Goal: Task Accomplishment & Management: Use online tool/utility

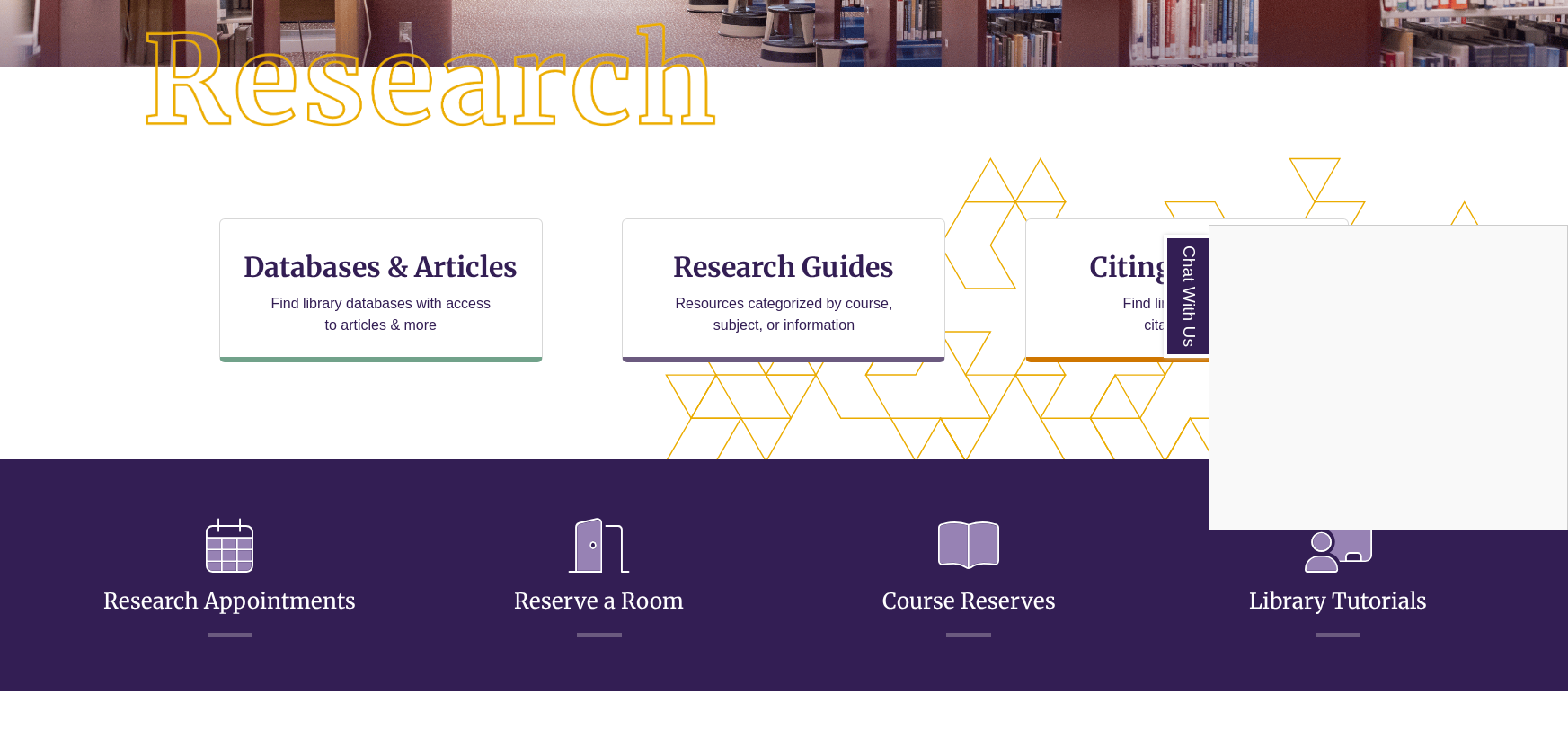
scroll to position [454, 0]
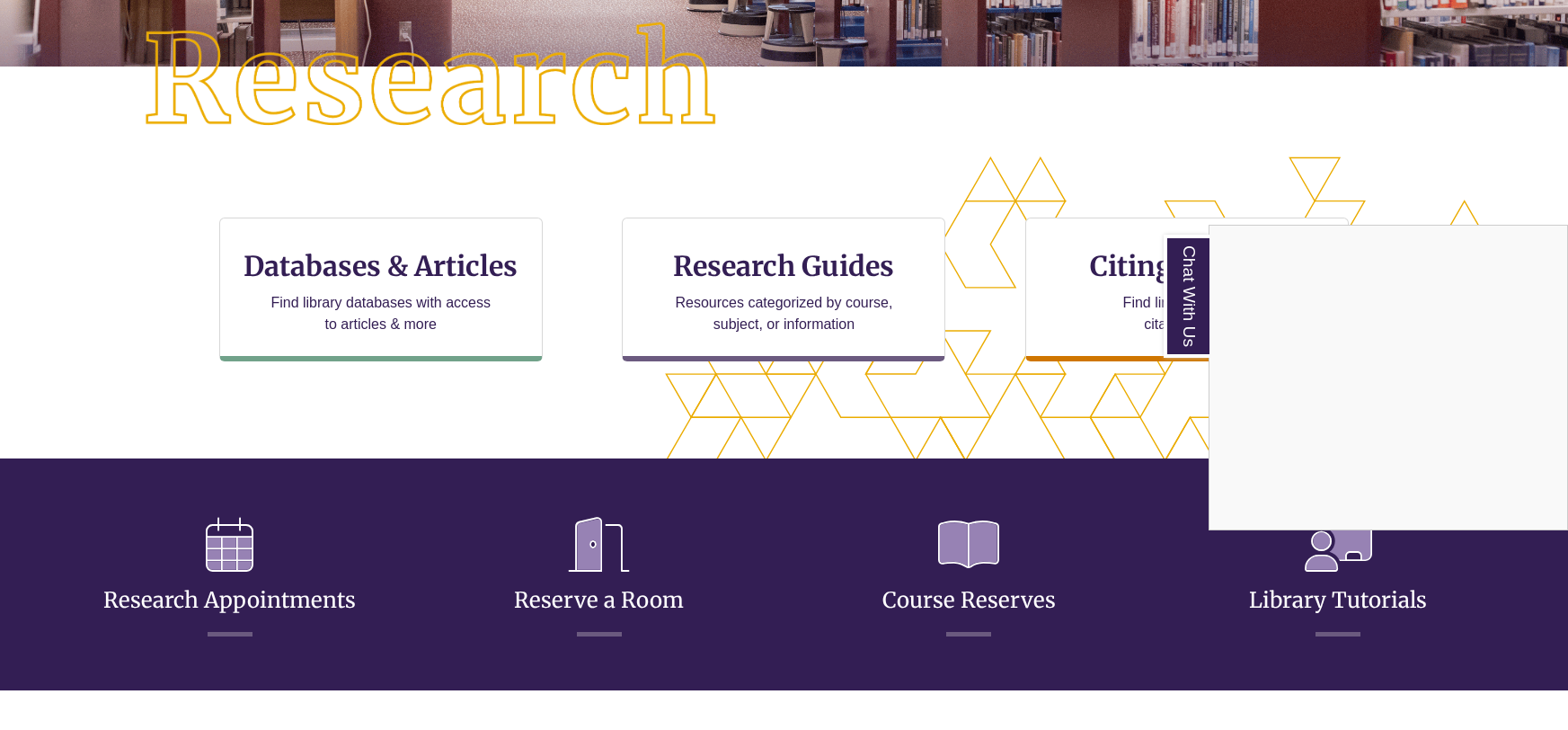
click at [622, 587] on div "Chat With Us" at bounding box center [784, 365] width 1568 height 730
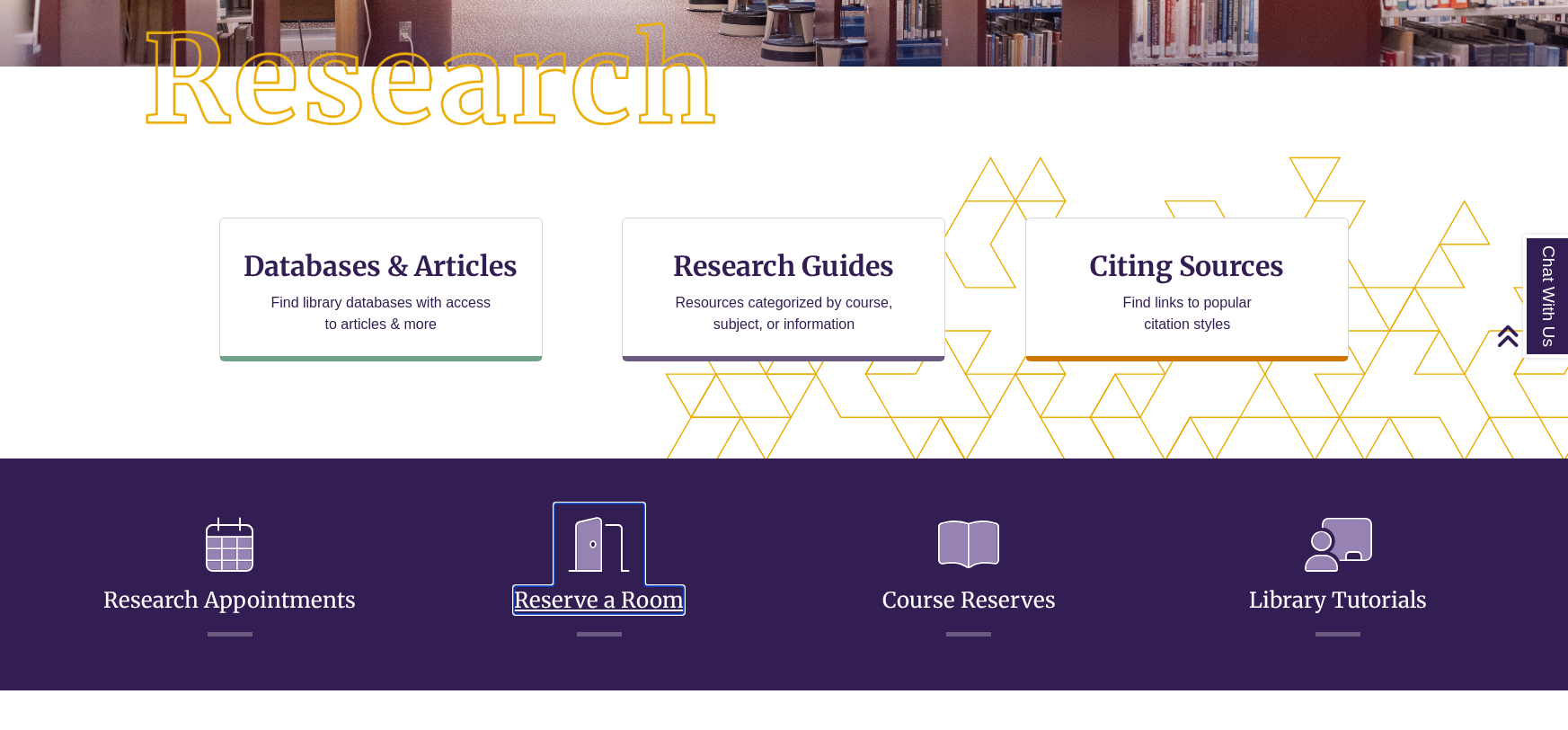
click at [626, 596] on link "Reserve a Room" at bounding box center [599, 578] width 170 height 71
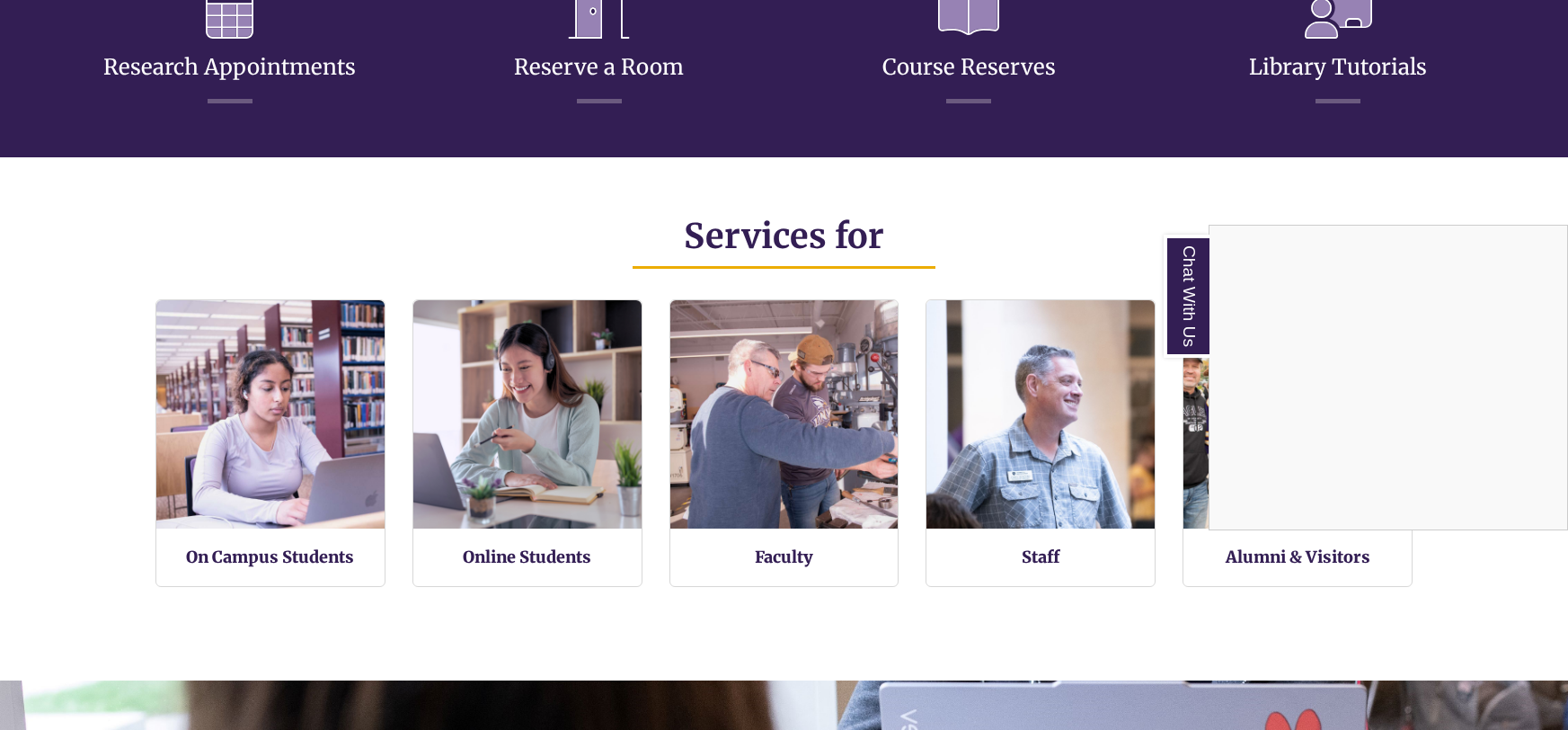
scroll to position [969, 0]
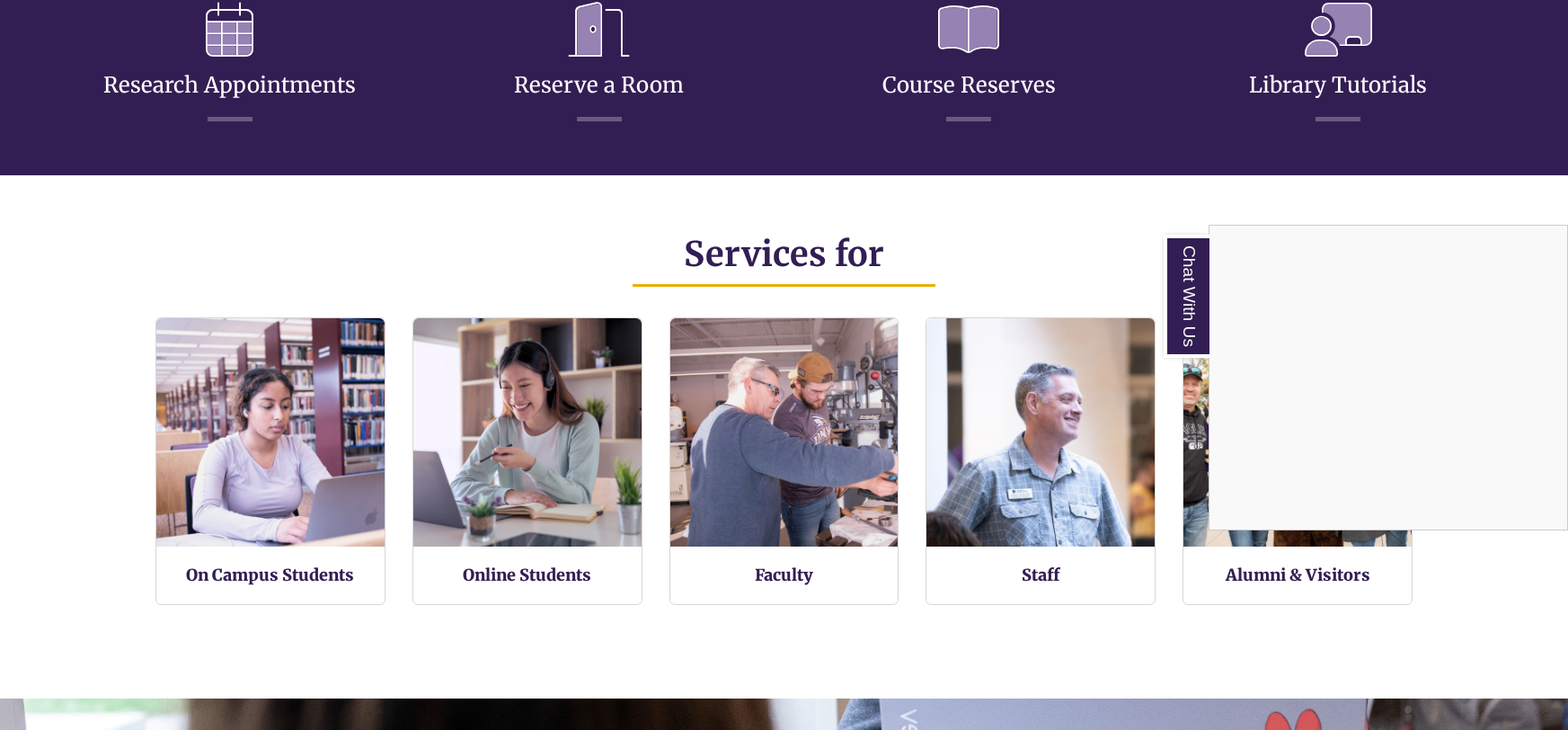
click at [638, 74] on div "Chat With Us" at bounding box center [784, 365] width 1568 height 730
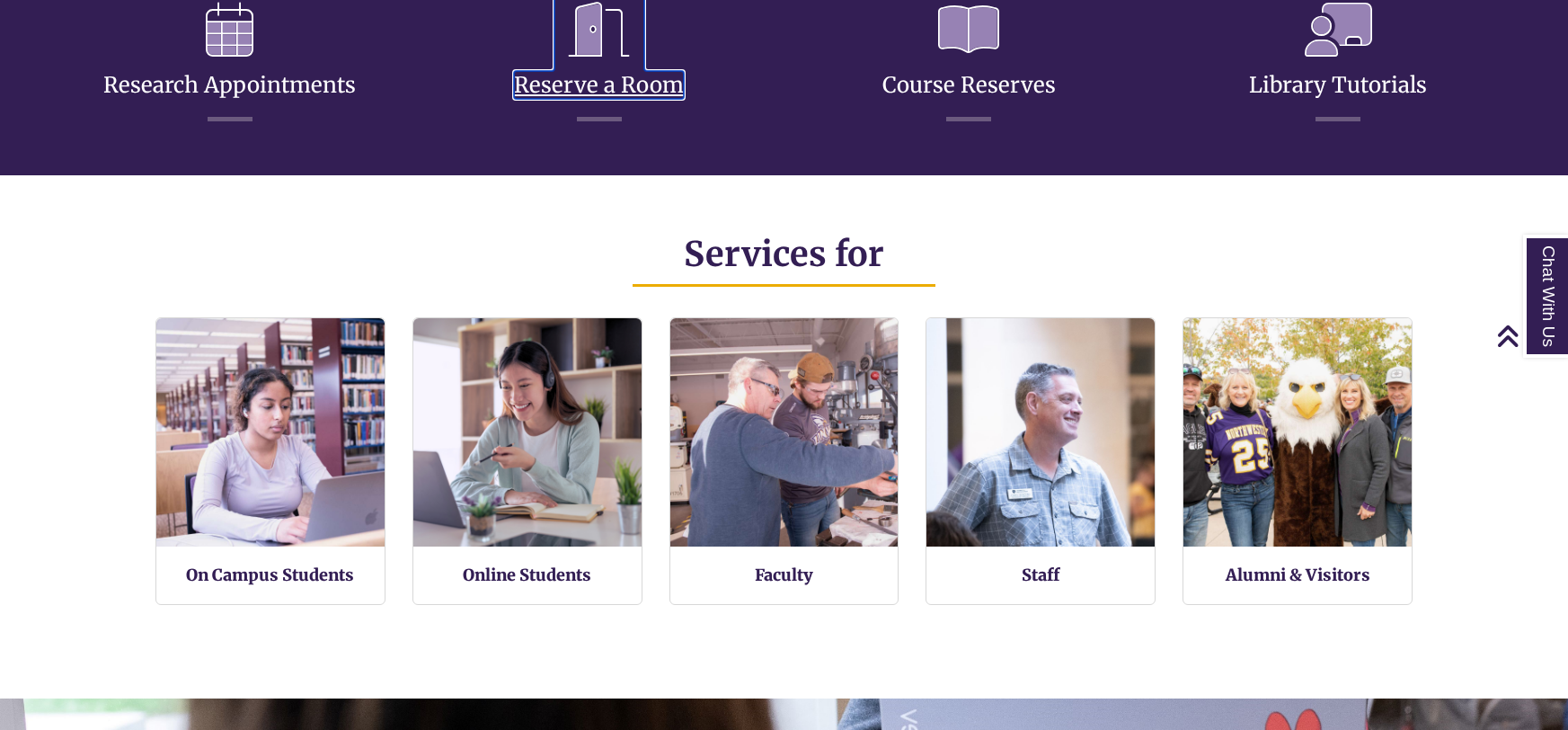
click at [638, 74] on link "Reserve a Room" at bounding box center [599, 63] width 170 height 71
